Goal: Task Accomplishment & Management: Manage account settings

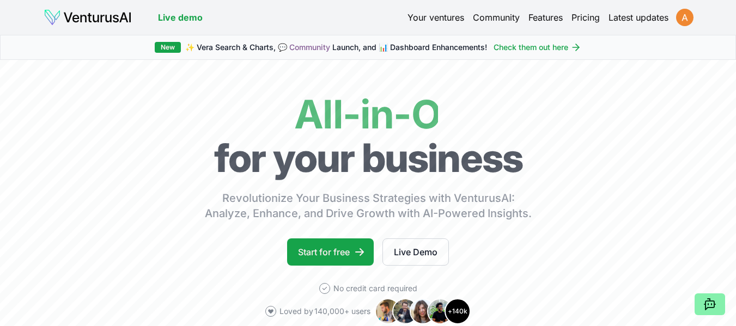
click at [689, 17] on html "We value your privacy We use cookies to enhance your browsing experience, serve…" at bounding box center [368, 163] width 736 height 326
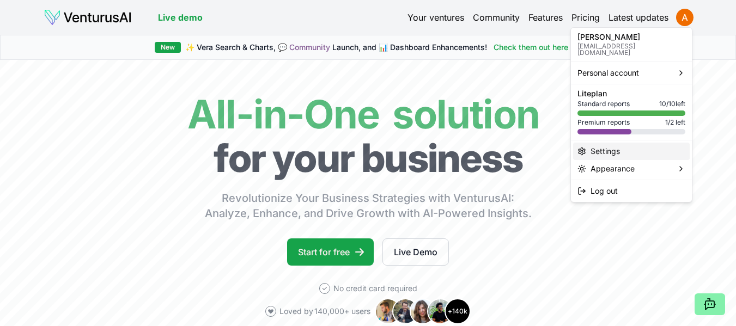
click at [616, 144] on div "Settings" at bounding box center [631, 151] width 117 height 17
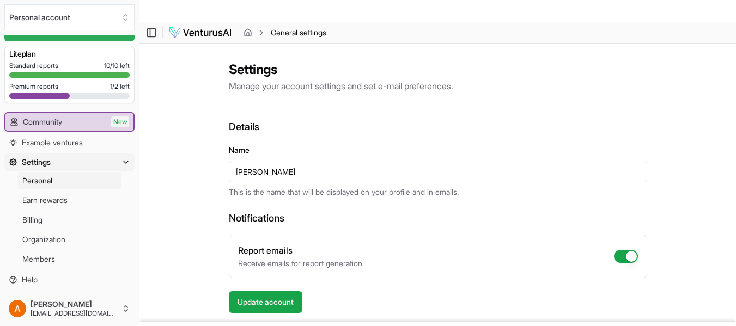
scroll to position [89, 0]
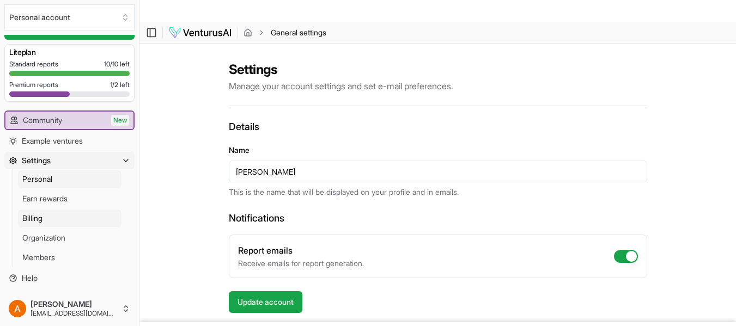
click at [43, 215] on span "Billing" at bounding box center [32, 218] width 20 height 11
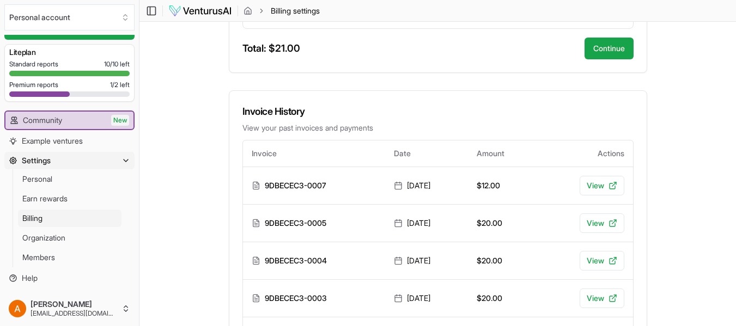
scroll to position [490, 0]
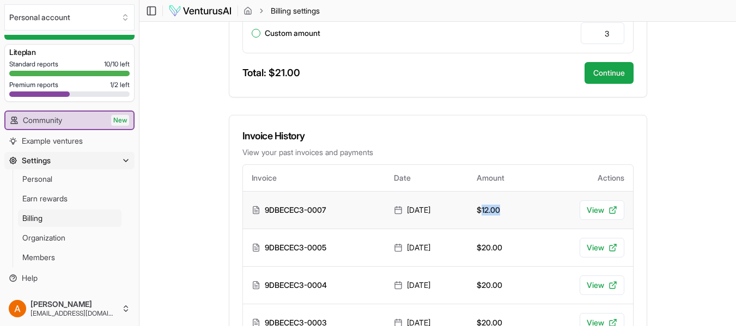
drag, startPoint x: 493, startPoint y: 186, endPoint x: 515, endPoint y: 195, distance: 24.0
click at [523, 195] on td "$12.00" at bounding box center [503, 210] width 70 height 38
click at [502, 195] on td "$12.00" at bounding box center [503, 210] width 70 height 38
click at [501, 192] on td "$12.00" at bounding box center [503, 210] width 70 height 38
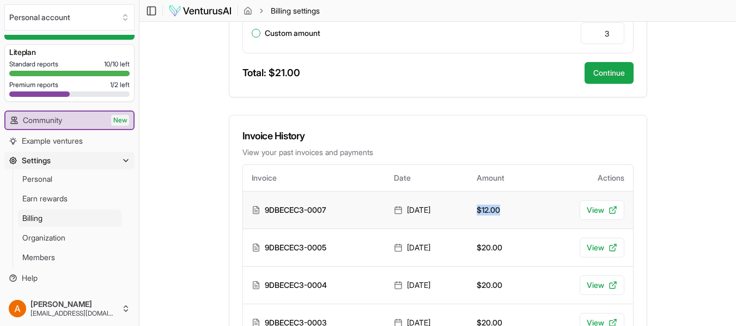
click at [501, 192] on td "$12.00" at bounding box center [503, 210] width 70 height 38
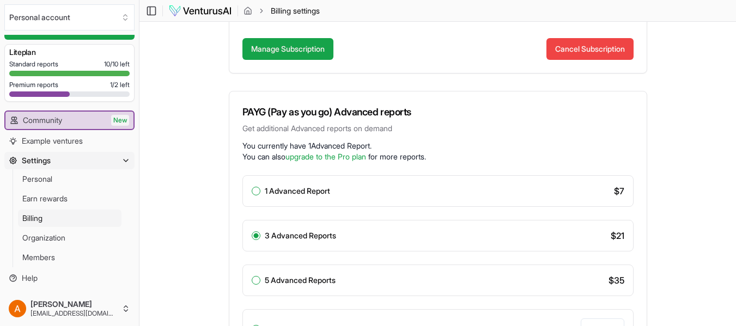
scroll to position [0, 0]
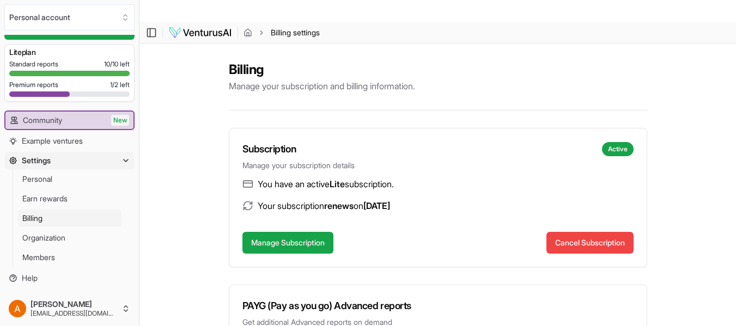
click at [390, 201] on span "[DATE]" at bounding box center [376, 206] width 27 height 11
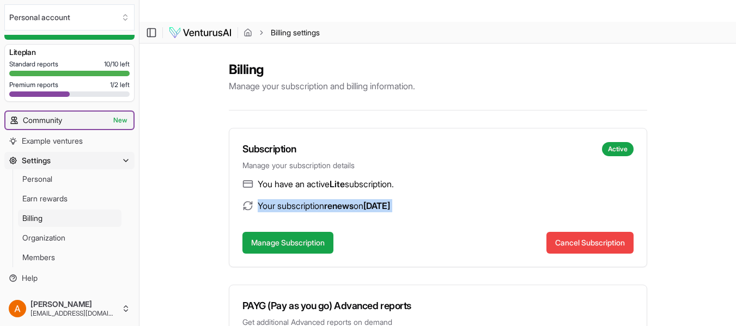
click at [48, 118] on span "Community" at bounding box center [42, 120] width 39 height 11
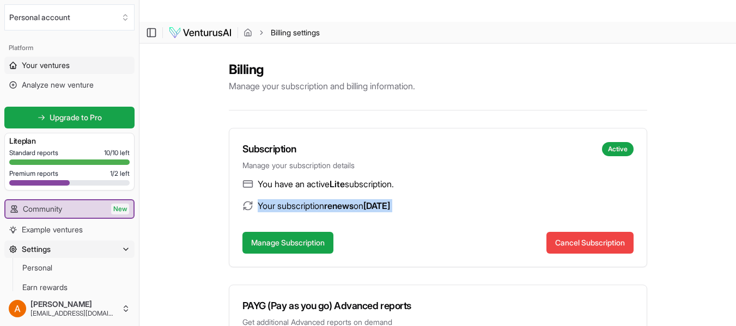
click at [57, 68] on span "Your ventures" at bounding box center [46, 65] width 48 height 11
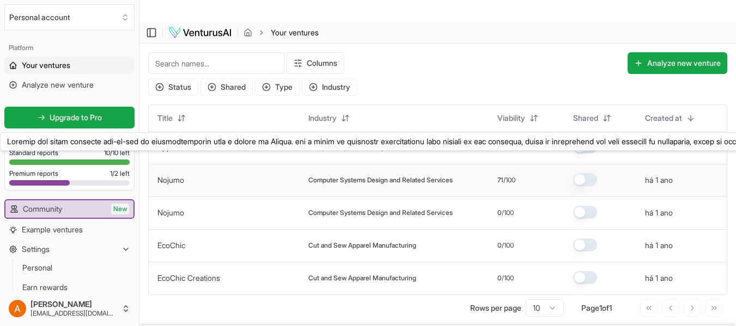
click at [175, 175] on link "Nojumo" at bounding box center [170, 179] width 27 height 9
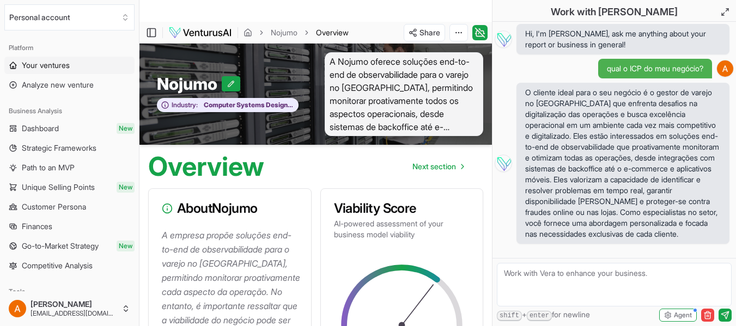
click at [48, 64] on span "Your ventures" at bounding box center [46, 65] width 48 height 11
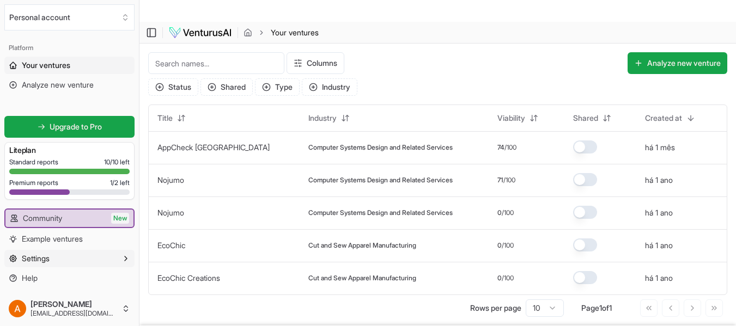
click at [41, 258] on span "Settings" at bounding box center [36, 258] width 28 height 11
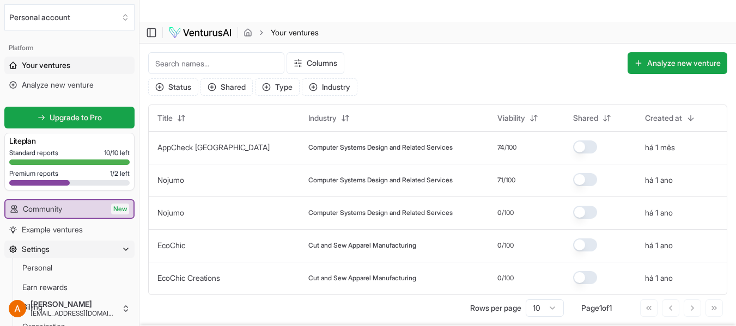
click at [40, 254] on span "Settings" at bounding box center [36, 249] width 28 height 11
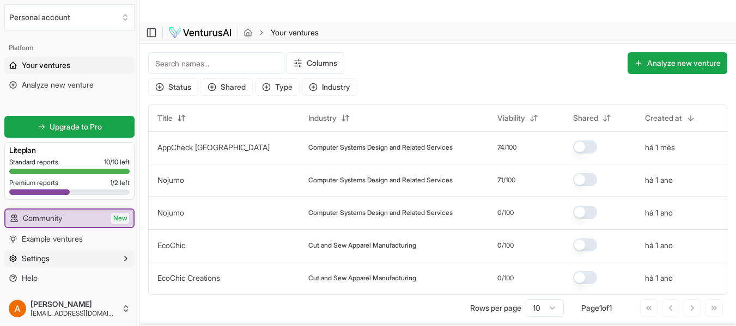
click at [40, 254] on span "Settings" at bounding box center [36, 258] width 28 height 11
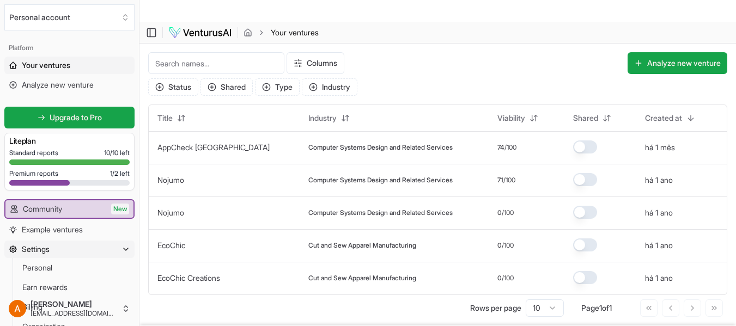
scroll to position [32, 0]
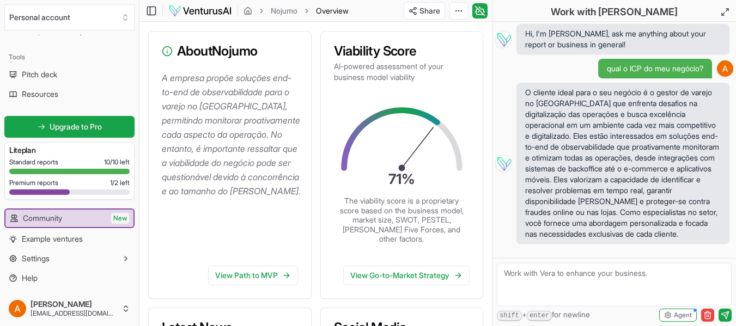
scroll to position [163, 0]
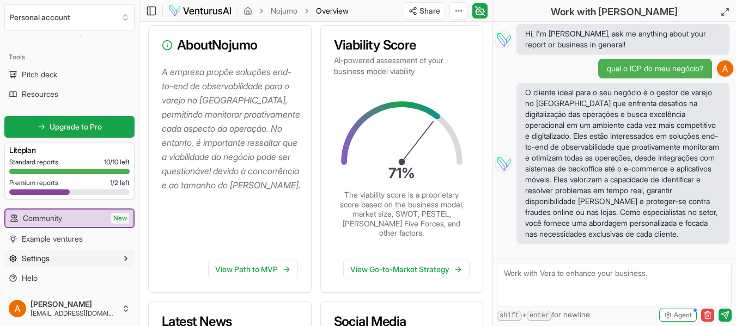
click at [122, 260] on icon "button" at bounding box center [126, 258] width 9 height 9
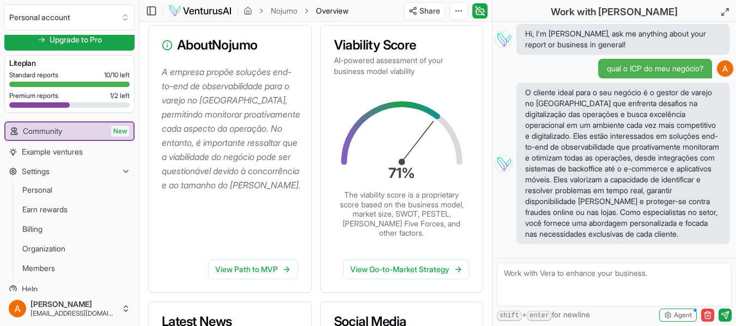
scroll to position [333, 0]
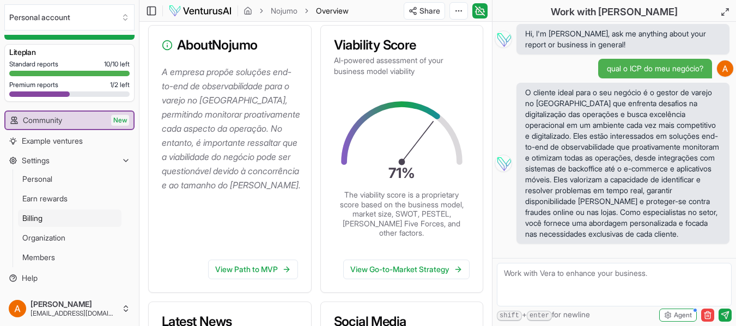
click at [37, 218] on span "Billing" at bounding box center [32, 218] width 20 height 11
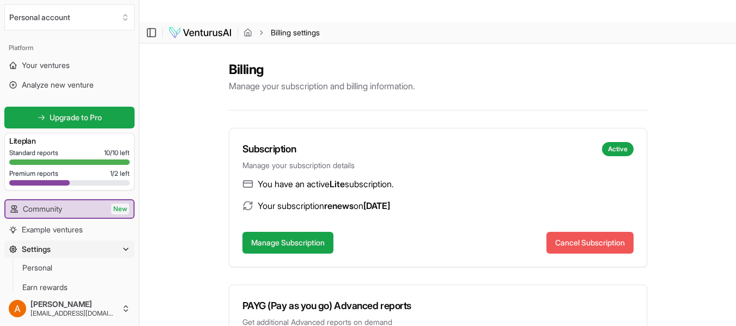
click at [621, 232] on button "Cancel Subscription" at bounding box center [590, 243] width 87 height 22
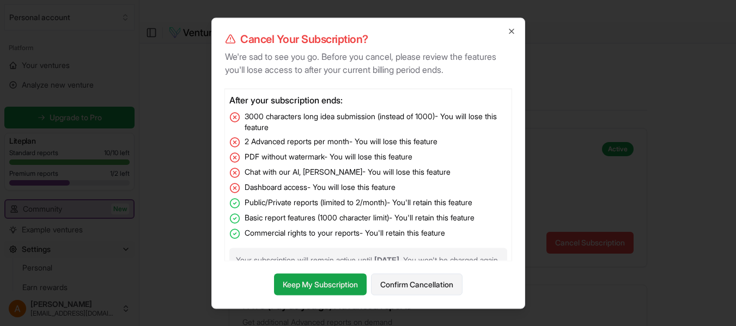
click at [427, 293] on button "Confirm Cancellation" at bounding box center [417, 285] width 92 height 22
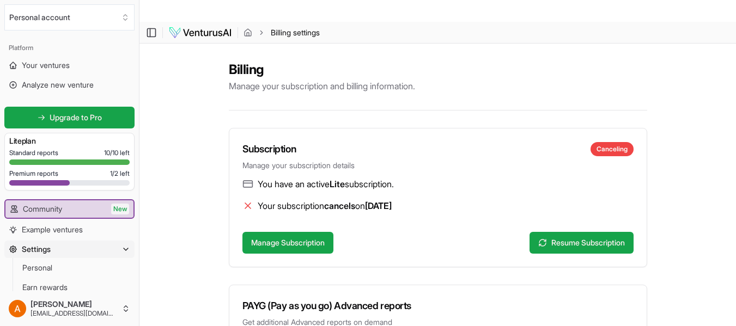
click at [205, 26] on img at bounding box center [200, 32] width 64 height 13
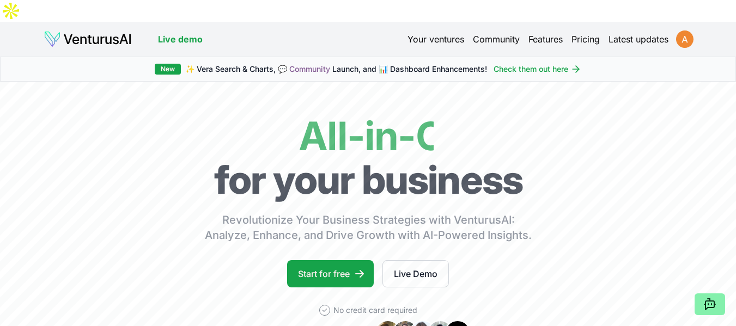
drag, startPoint x: 697, startPoint y: 20, endPoint x: 687, endPoint y: 20, distance: 10.4
click at [688, 31] on div "Live demo Your ventures Community Features Pricing Latest updates" at bounding box center [368, 39] width 719 height 17
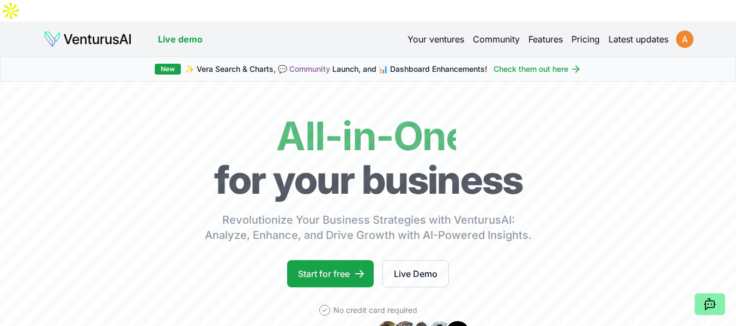
click at [687, 20] on html "We value your privacy We use cookies to enhance your browsing experience, serve…" at bounding box center [368, 163] width 736 height 326
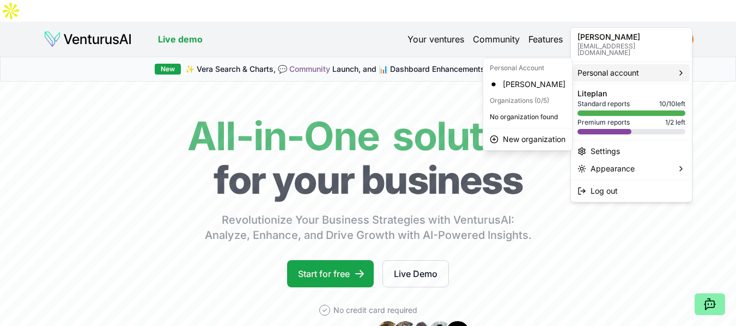
click at [594, 69] on span "Personal account" at bounding box center [609, 73] width 62 height 11
click at [448, 22] on html "We value your privacy We use cookies to enhance your browsing experience, serve…" at bounding box center [368, 163] width 736 height 326
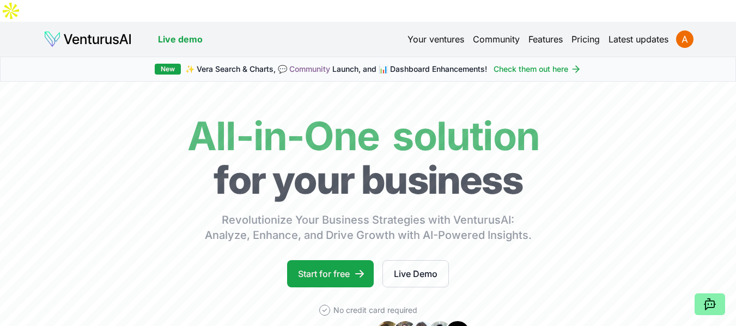
click at [442, 33] on link "Your ventures" at bounding box center [436, 39] width 57 height 13
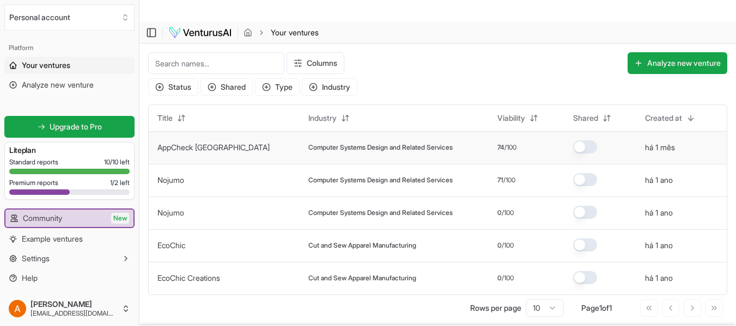
click at [162, 143] on link "AppCheck [GEOGRAPHIC_DATA]" at bounding box center [213, 147] width 112 height 9
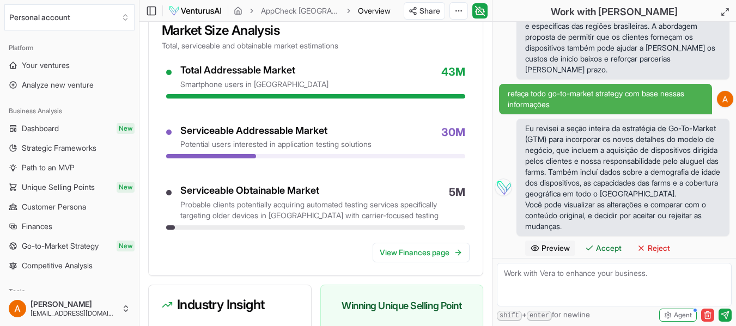
scroll to position [1253, 0]
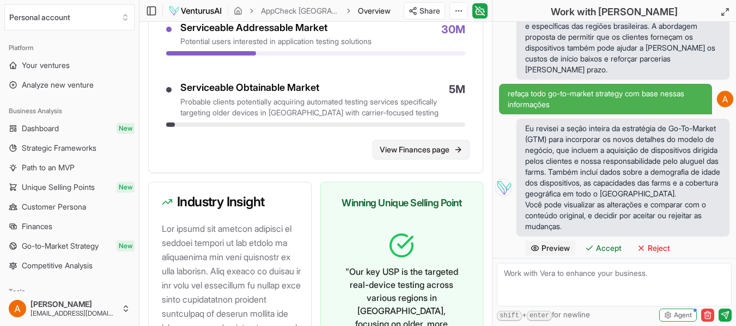
click at [417, 140] on link "View Finances page" at bounding box center [421, 150] width 97 height 20
